Goal: Task Accomplishment & Management: Manage account settings

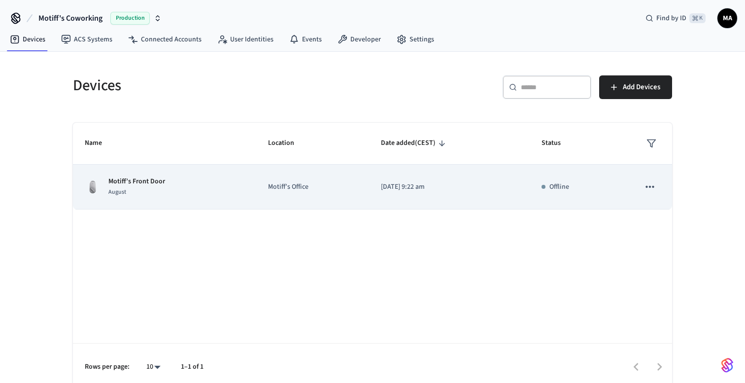
click at [330, 186] on p "Motiff’s Office" at bounding box center [312, 187] width 89 height 10
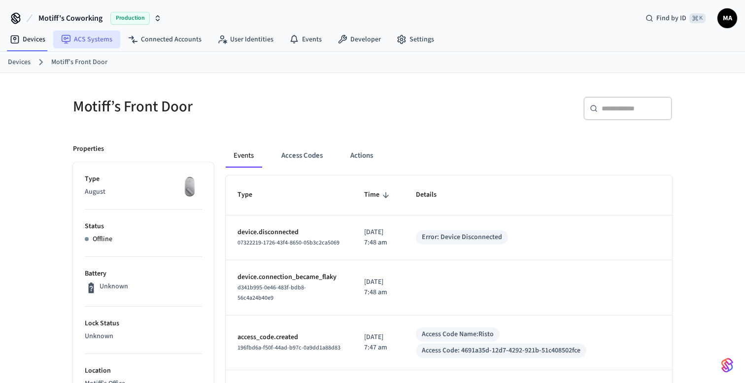
click at [102, 35] on link "ACS Systems" at bounding box center [86, 40] width 67 height 18
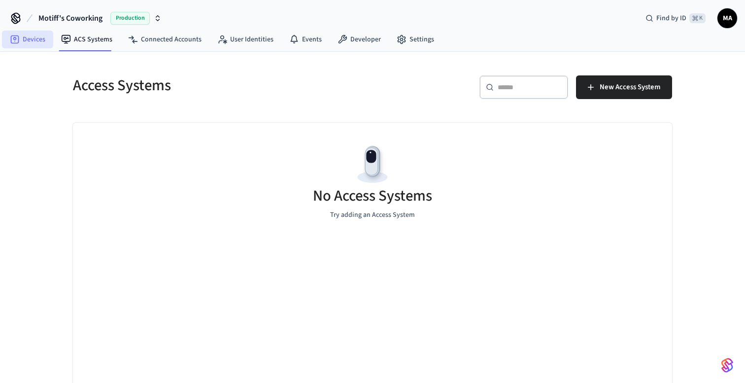
click at [33, 35] on link "Devices" at bounding box center [27, 40] width 51 height 18
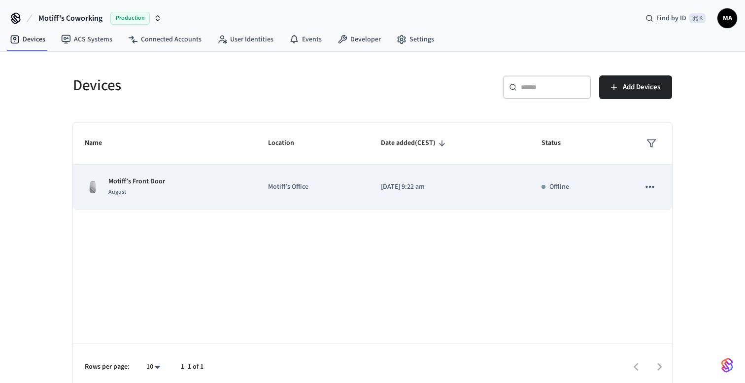
click at [652, 188] on icon "sticky table" at bounding box center [649, 186] width 13 height 13
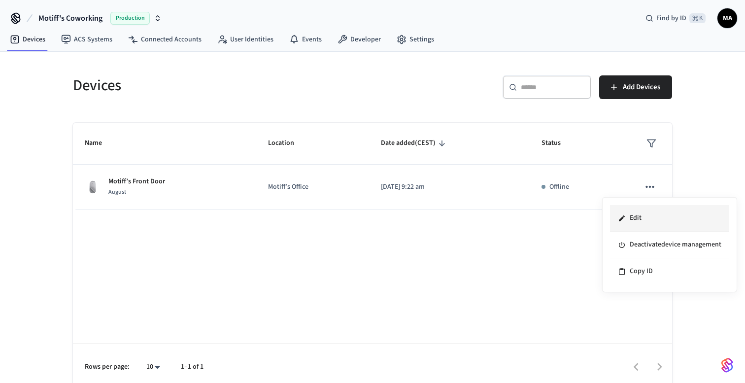
click at [649, 219] on li "Edit" at bounding box center [669, 218] width 119 height 27
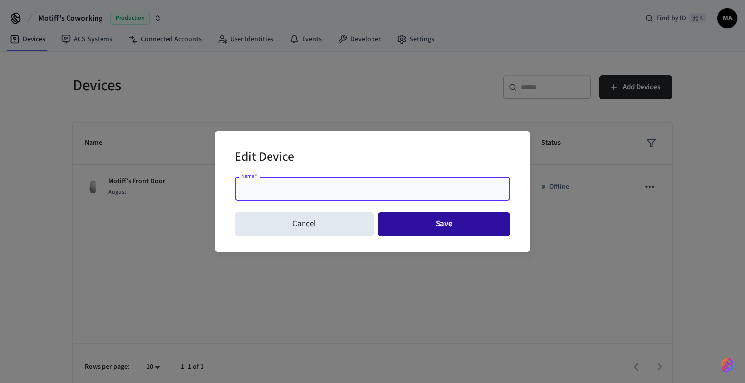
click at [426, 222] on button "Save" at bounding box center [444, 224] width 133 height 24
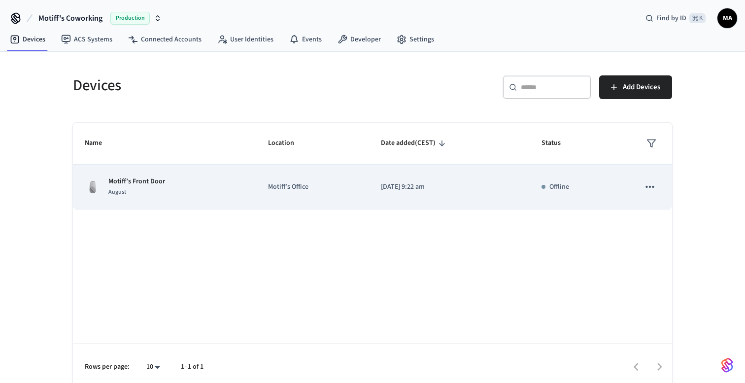
click at [649, 188] on icon "sticky table" at bounding box center [649, 186] width 13 height 13
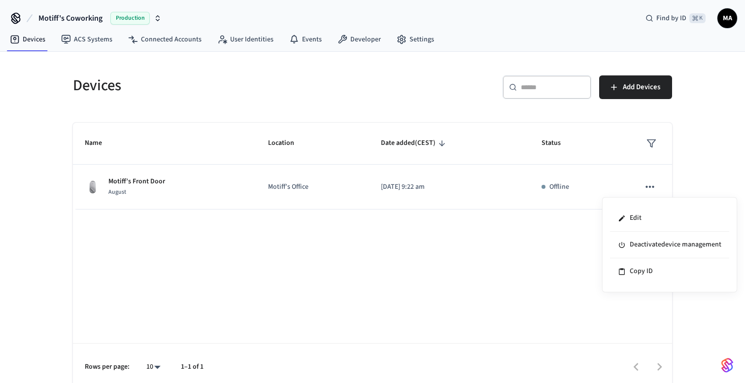
click at [427, 90] on div at bounding box center [372, 191] width 745 height 383
click at [376, 39] on link "Developer" at bounding box center [359, 40] width 59 height 18
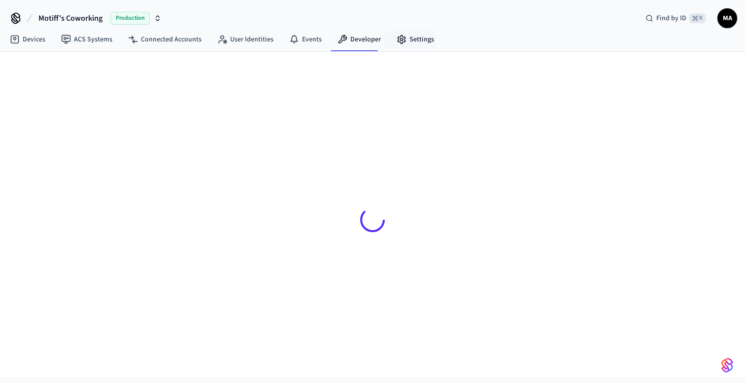
click at [400, 38] on icon at bounding box center [400, 39] width 7 height 8
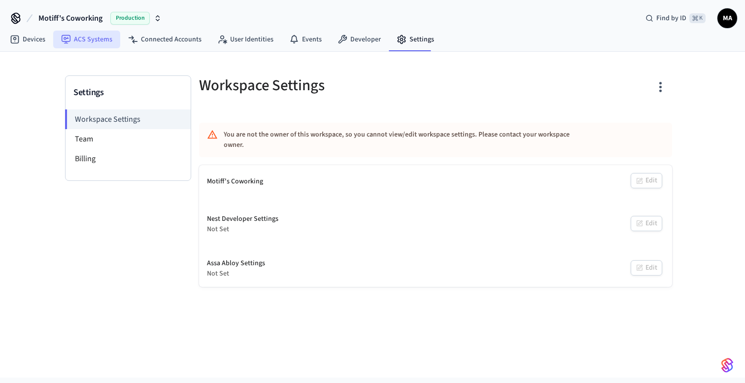
click at [98, 43] on link "ACS Systems" at bounding box center [86, 40] width 67 height 18
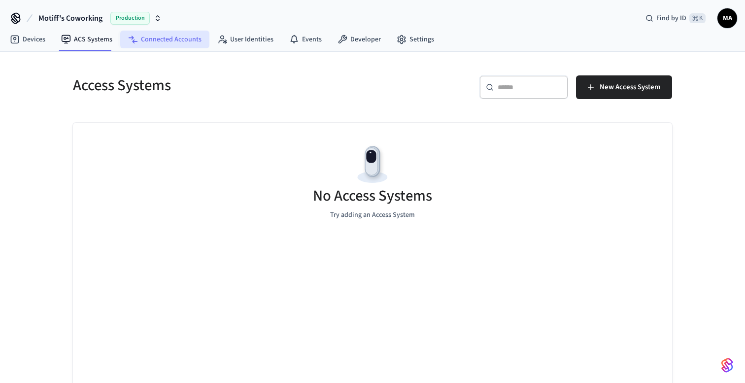
click at [153, 41] on link "Connected Accounts" at bounding box center [164, 40] width 89 height 18
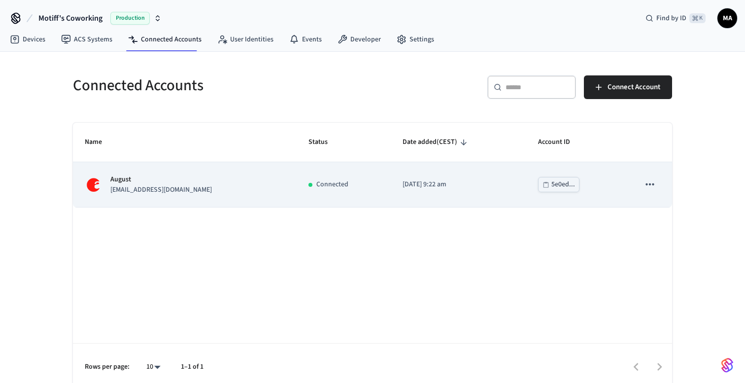
click at [316, 189] on p "Connected" at bounding box center [332, 184] width 32 height 10
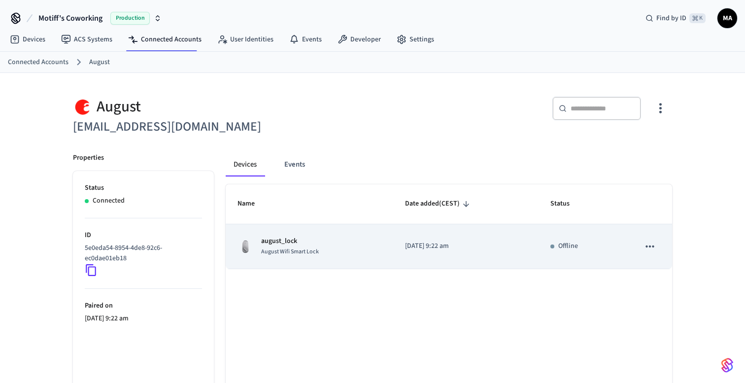
click at [651, 245] on icon "sticky table" at bounding box center [649, 246] width 13 height 13
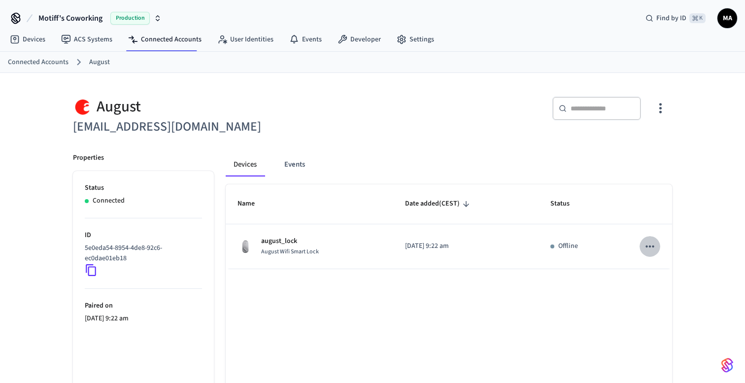
click at [511, 133] on div "​ ​" at bounding box center [518, 111] width 305 height 52
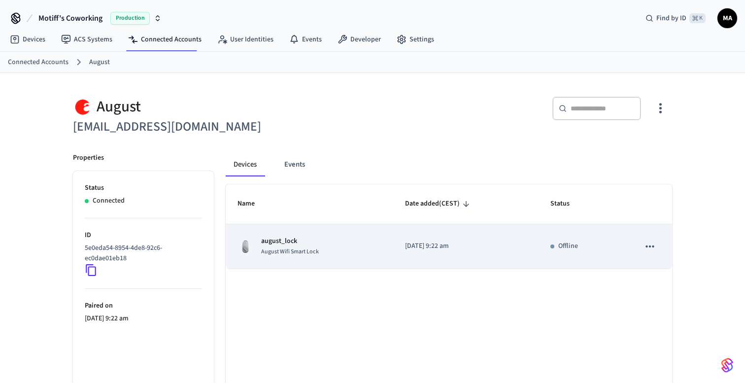
click at [326, 256] on div "august_lock August Wifi Smart Lock" at bounding box center [309, 246] width 144 height 21
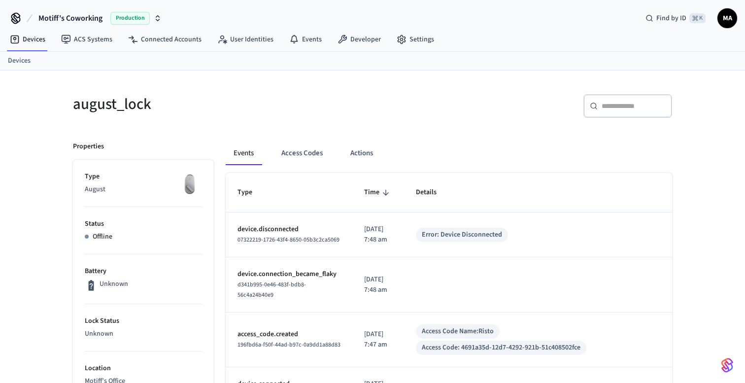
click at [113, 283] on p "Unknown" at bounding box center [113, 284] width 29 height 10
click at [302, 157] on button "Access Codes" at bounding box center [301, 153] width 57 height 24
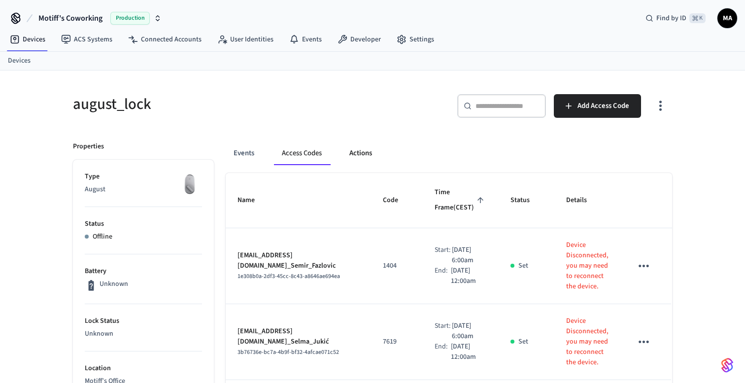
click at [357, 148] on button "Actions" at bounding box center [360, 153] width 38 height 24
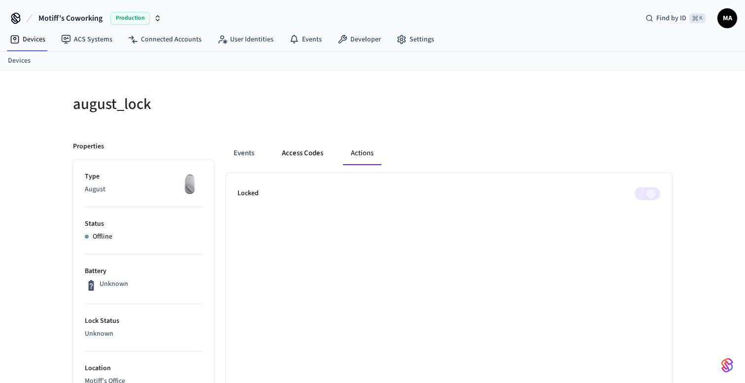
click at [311, 155] on button "Access Codes" at bounding box center [302, 153] width 57 height 24
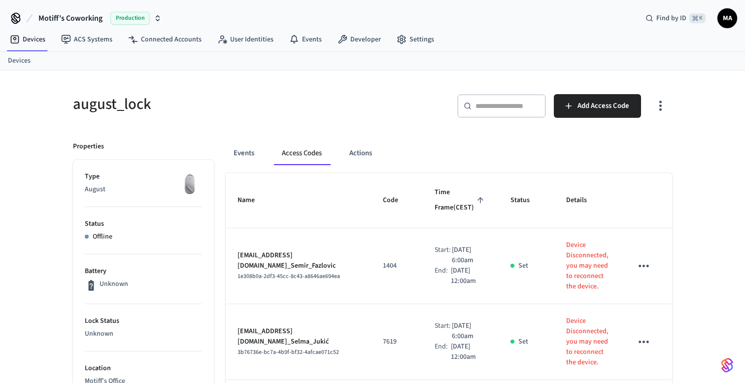
click at [649, 267] on icon "sticky table" at bounding box center [643, 265] width 10 height 2
click at [705, 249] on div at bounding box center [372, 191] width 745 height 383
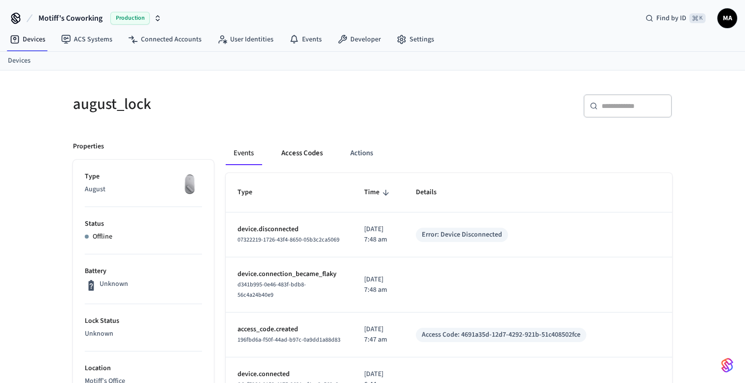
click at [306, 155] on button "Access Codes" at bounding box center [301, 153] width 57 height 24
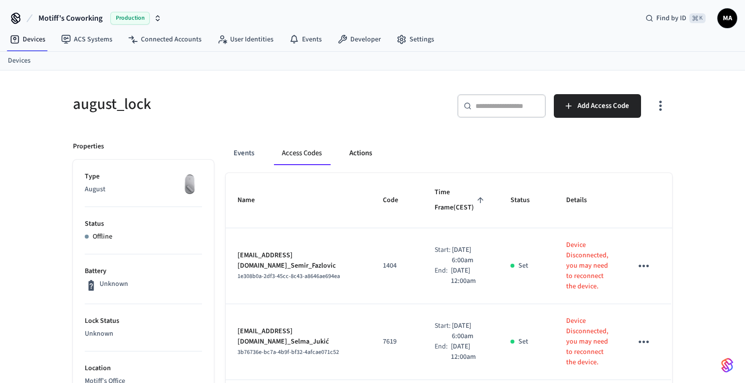
click at [366, 151] on button "Actions" at bounding box center [360, 153] width 38 height 24
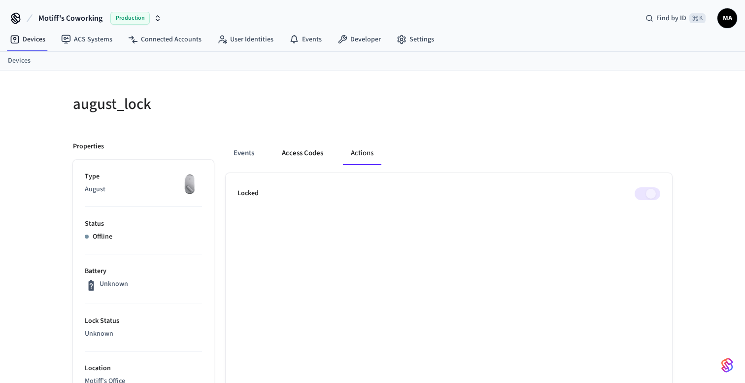
click at [315, 148] on button "Access Codes" at bounding box center [302, 153] width 57 height 24
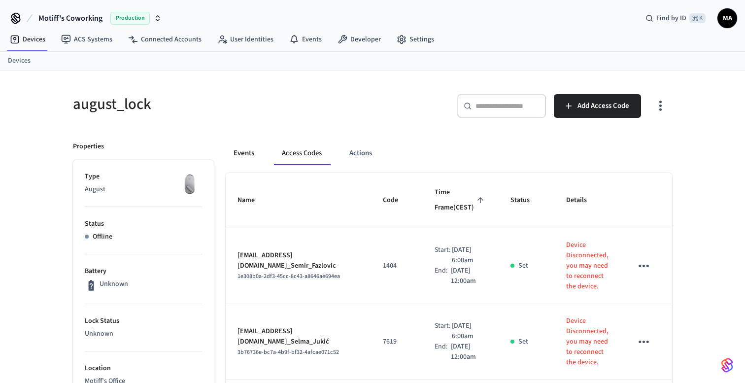
click at [244, 151] on button "Events" at bounding box center [244, 153] width 36 height 24
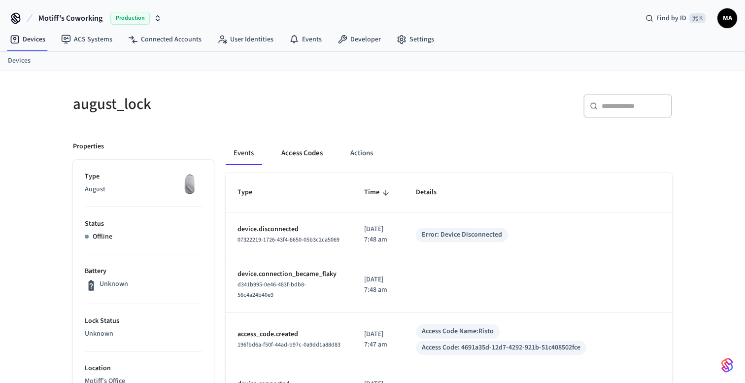
click at [289, 153] on button "Access Codes" at bounding box center [301, 153] width 57 height 24
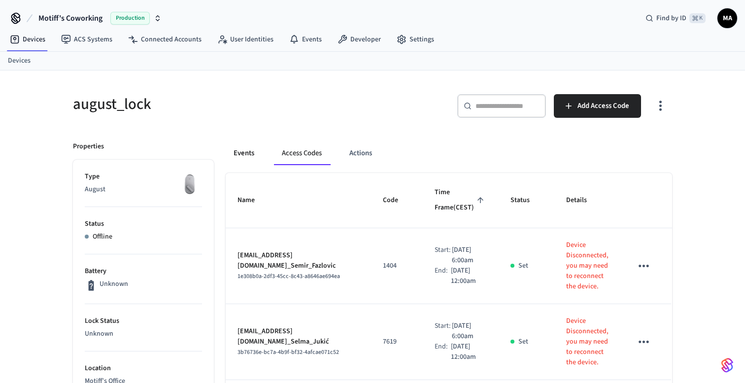
click at [249, 159] on button "Events" at bounding box center [244, 153] width 36 height 24
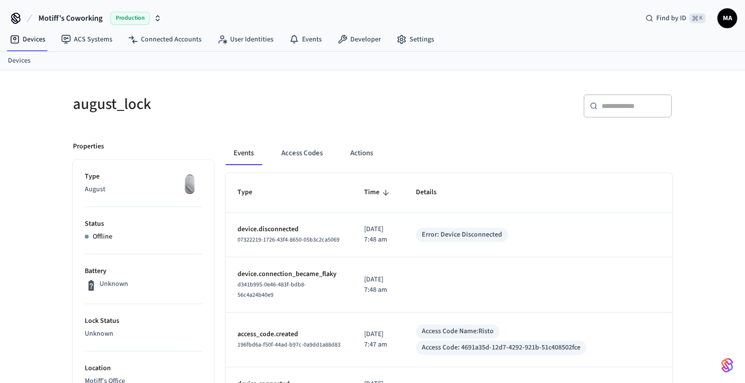
click at [99, 235] on p "Offline" at bounding box center [103, 236] width 20 height 10
click at [299, 158] on button "Access Codes" at bounding box center [301, 153] width 57 height 24
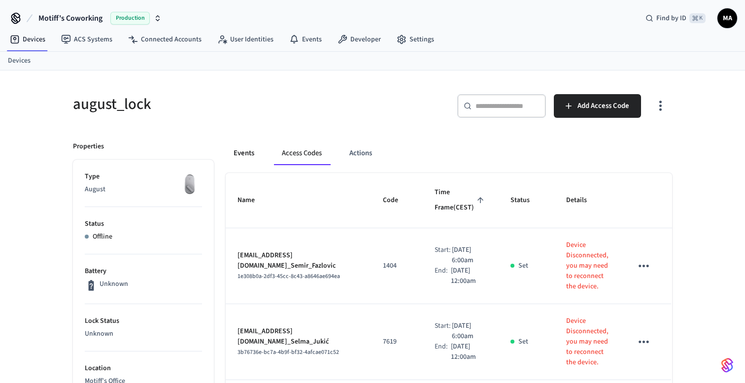
click at [244, 162] on button "Events" at bounding box center [244, 153] width 36 height 24
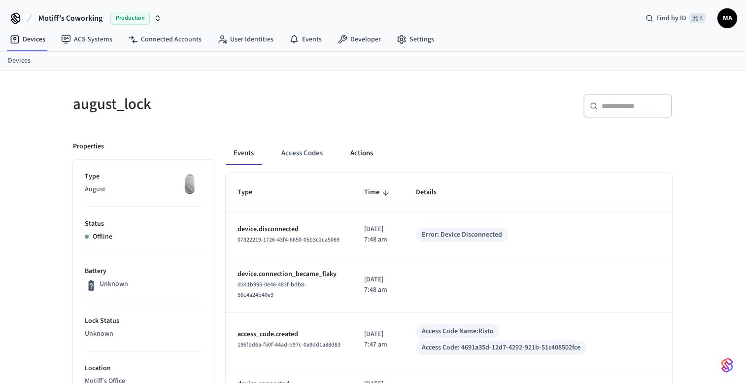
click at [361, 158] on button "Actions" at bounding box center [361, 153] width 38 height 24
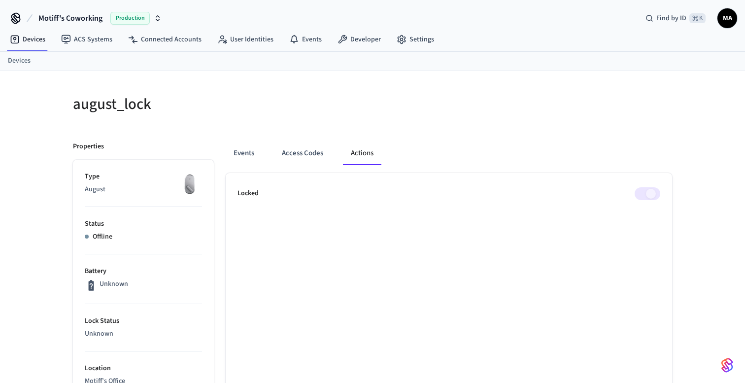
click at [652, 193] on span at bounding box center [647, 193] width 26 height 13
click at [315, 158] on button "Access Codes" at bounding box center [302, 153] width 57 height 24
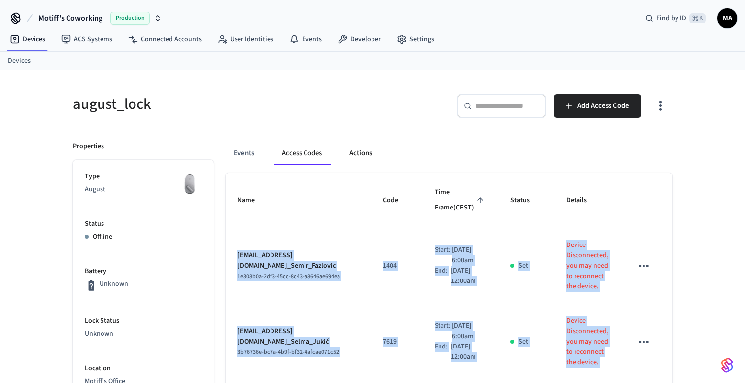
click at [351, 157] on button "Actions" at bounding box center [360, 153] width 38 height 24
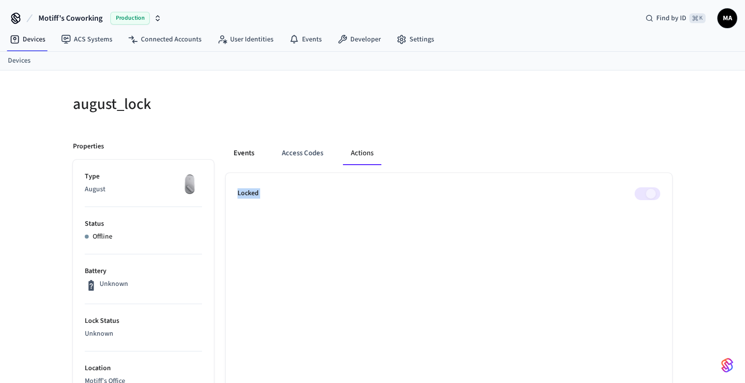
click at [251, 154] on button "Events" at bounding box center [244, 153] width 36 height 24
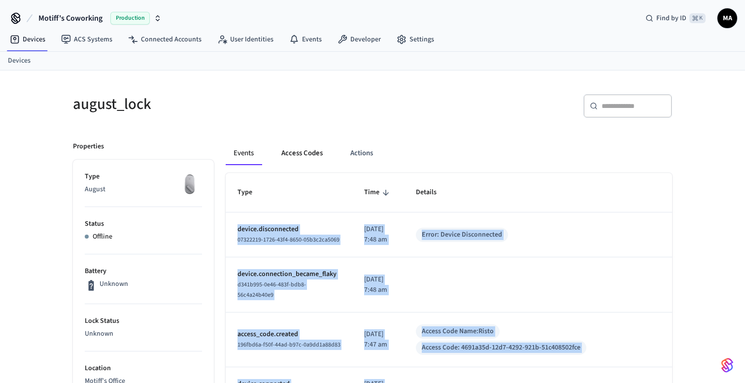
click at [317, 152] on button "Access Codes" at bounding box center [301, 153] width 57 height 24
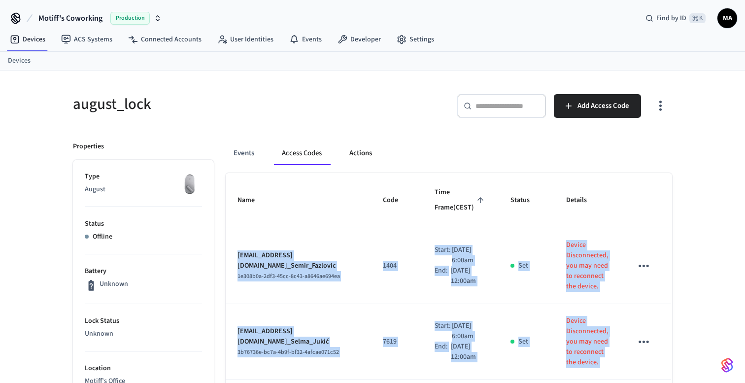
click at [356, 154] on button "Actions" at bounding box center [360, 153] width 38 height 24
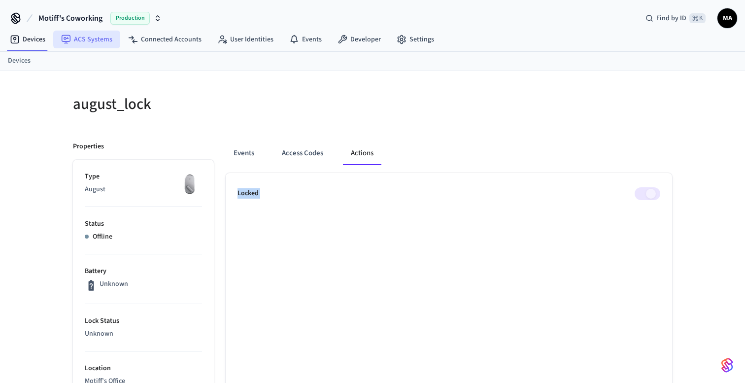
click at [74, 45] on link "ACS Systems" at bounding box center [86, 40] width 67 height 18
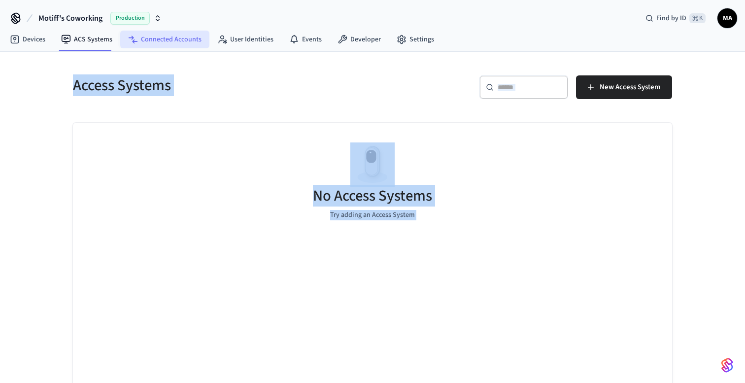
click at [146, 44] on link "Connected Accounts" at bounding box center [164, 40] width 89 height 18
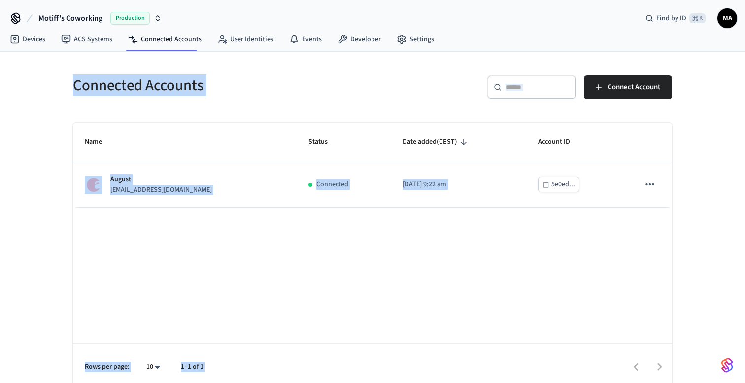
click at [274, 113] on div "Connected Accounts ​ ​ Connect Account Name Status Date added (CEST) Account ID…" at bounding box center [372, 227] width 615 height 327
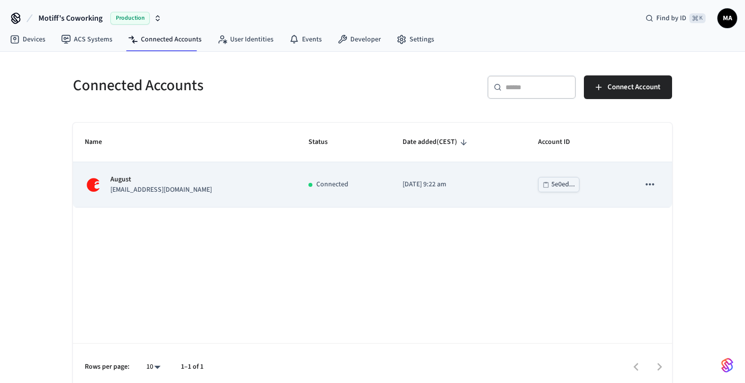
click at [647, 184] on icon "sticky table" at bounding box center [649, 184] width 13 height 13
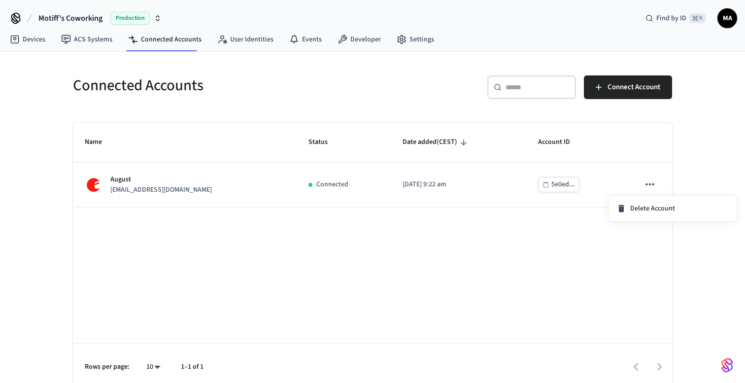
click at [484, 57] on div at bounding box center [372, 191] width 745 height 383
